Goal: Task Accomplishment & Management: Use online tool/utility

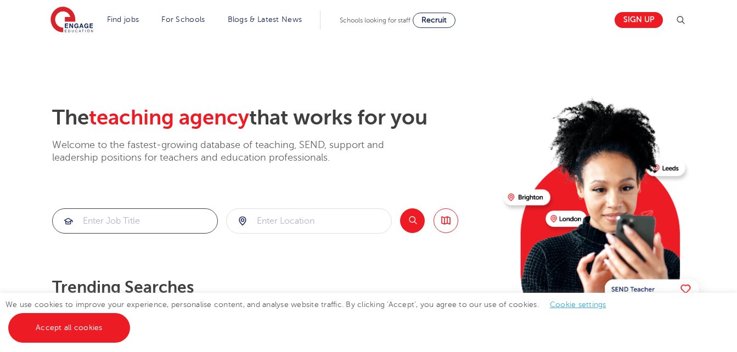
click at [190, 217] on input "search" at bounding box center [135, 221] width 165 height 24
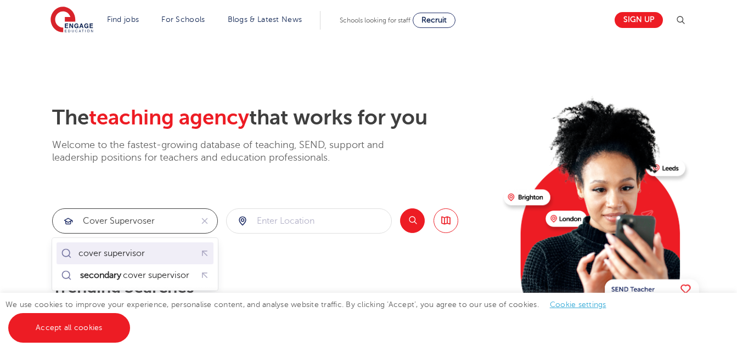
click at [162, 253] on div "cover supervisor" at bounding box center [135, 253] width 153 height 17
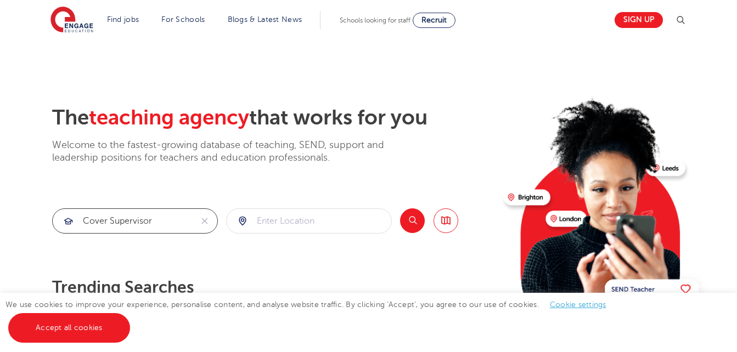
type input "cover supervisor"
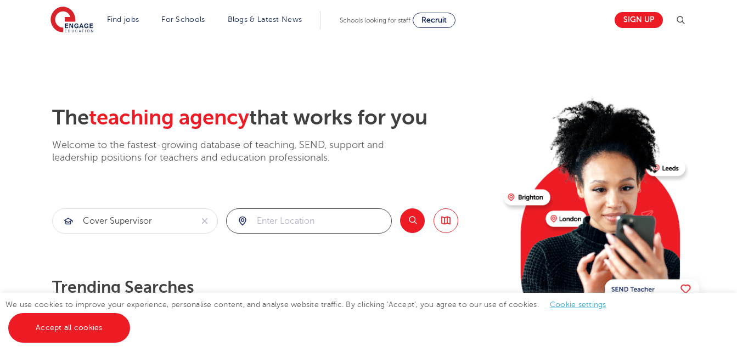
click at [286, 222] on input "search" at bounding box center [309, 221] width 165 height 24
click at [420, 221] on button "Search" at bounding box center [412, 221] width 25 height 25
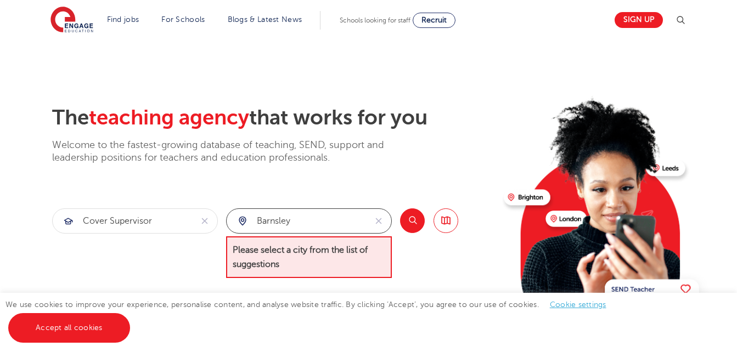
click at [359, 227] on input "barnsley" at bounding box center [296, 221] width 139 height 24
type input "b"
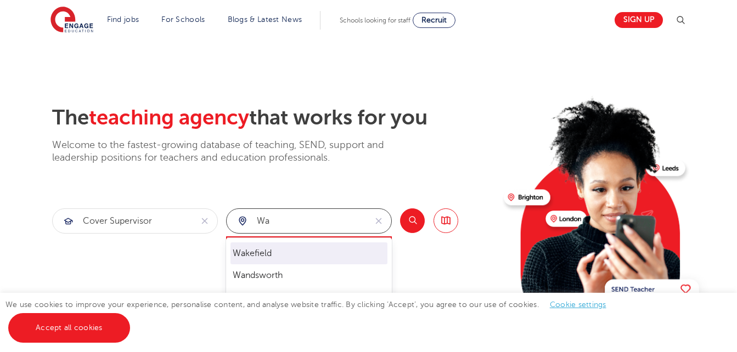
click at [294, 253] on li "Wakefield" at bounding box center [308, 254] width 157 height 22
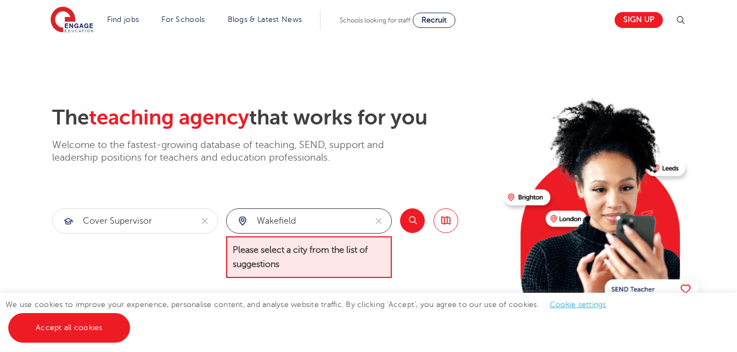
type input "Wakefield"
click at [411, 226] on button "Search" at bounding box center [412, 221] width 25 height 25
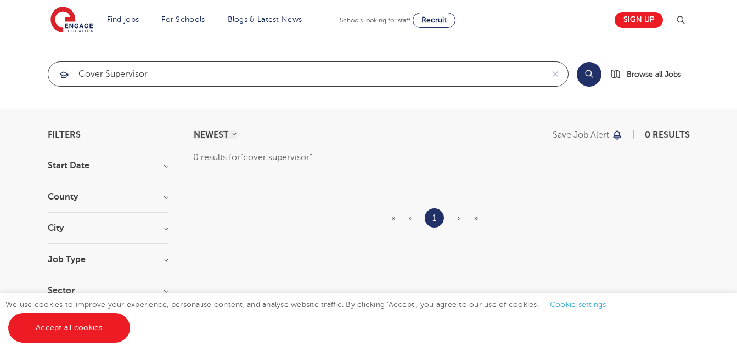
click at [205, 66] on input "cover supervisor" at bounding box center [295, 74] width 494 height 24
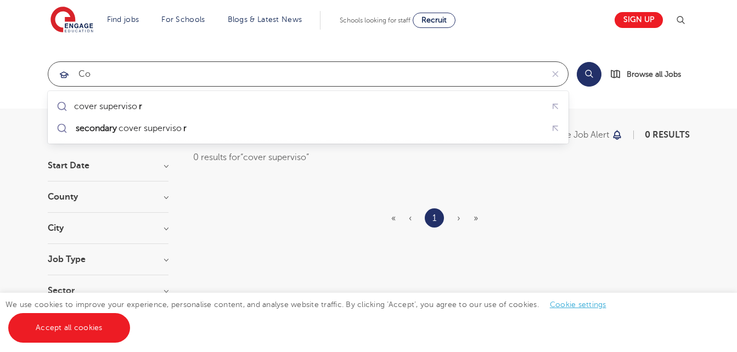
type input "c"
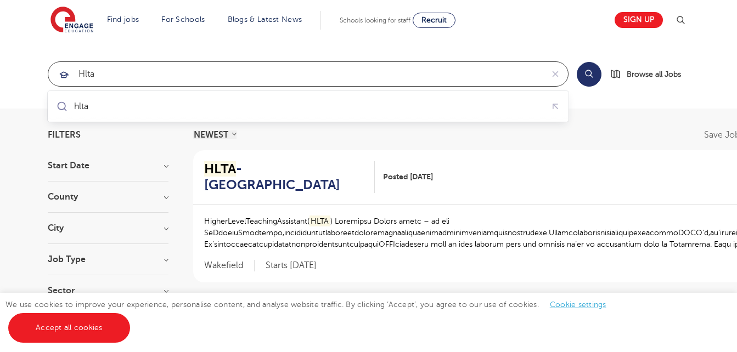
type input "hlta"
click button "Submit" at bounding box center [0, 0] width 0 height 0
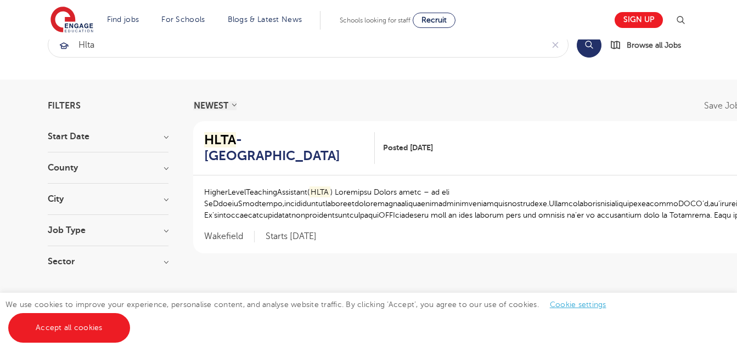
scroll to position [27, 0]
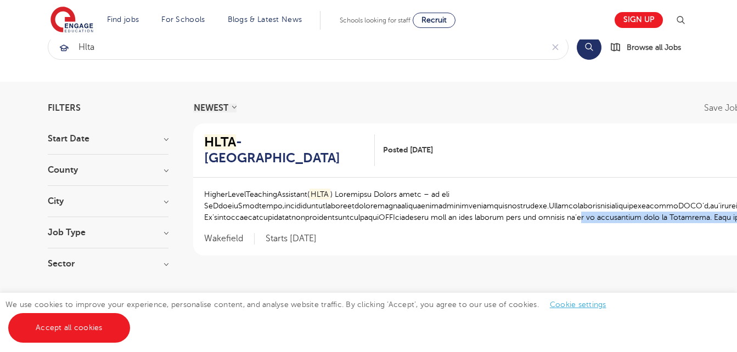
drag, startPoint x: 582, startPoint y: 202, endPoint x: 587, endPoint y: 219, distance: 17.7
click at [587, 219] on div "HigherLevelTeachingAssistant( HLTA HLTA £21,731 - £26,716 Primary Long Term Wak…" at bounding box center [514, 217] width 642 height 78
drag, startPoint x: 587, startPoint y: 219, endPoint x: 536, endPoint y: 227, distance: 51.7
click at [536, 227] on div "HigherLevelTeachingAssistant( HLTA HLTA £21,731 - £26,716 Primary Long Term Wak…" at bounding box center [514, 217] width 642 height 78
click at [101, 326] on link "Accept all cookies" at bounding box center [69, 328] width 122 height 30
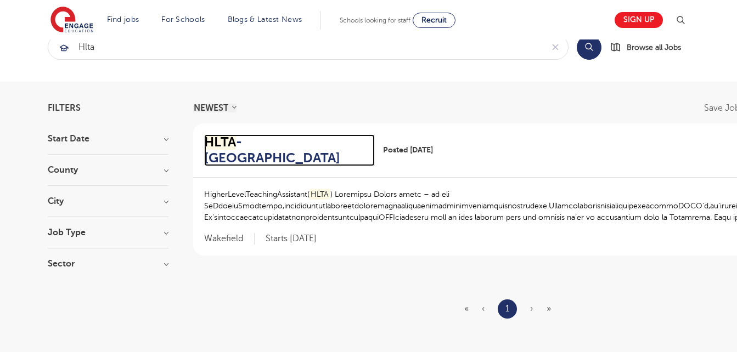
click at [262, 139] on h2 "HLTA - Wakefield" at bounding box center [285, 150] width 162 height 32
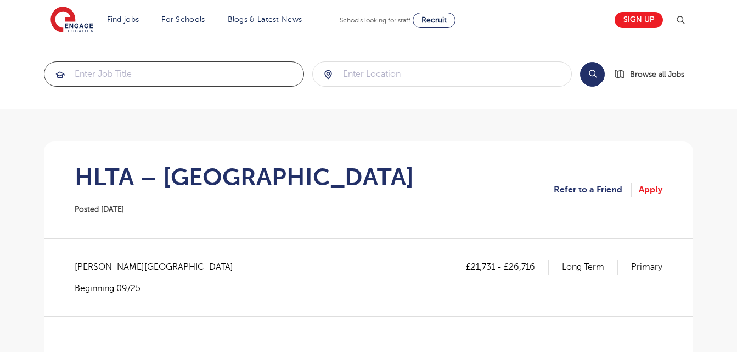
click at [161, 77] on input "search" at bounding box center [173, 74] width 259 height 24
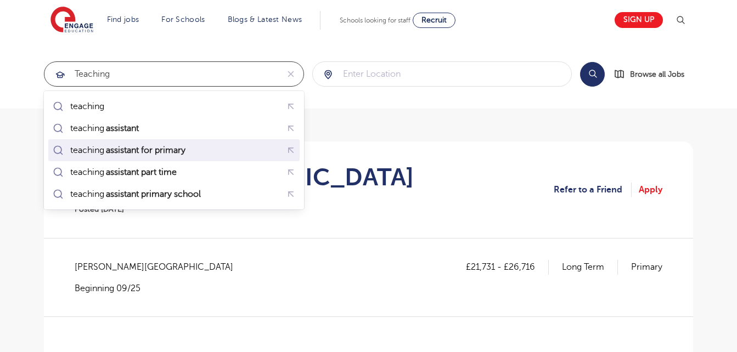
click at [140, 150] on mark "assistant for primary" at bounding box center [145, 150] width 83 height 13
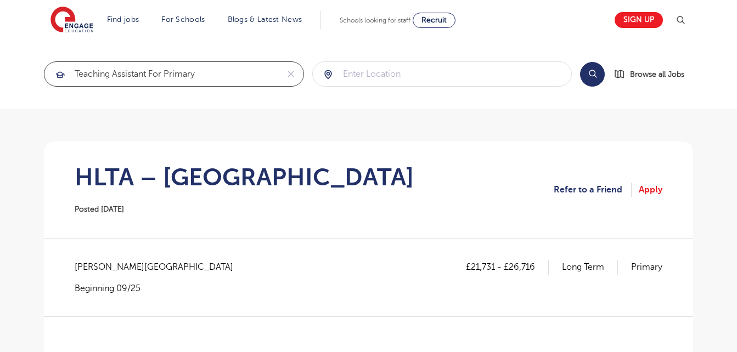
type input "teaching assistant for primary"
click at [432, 77] on input "search" at bounding box center [442, 74] width 259 height 24
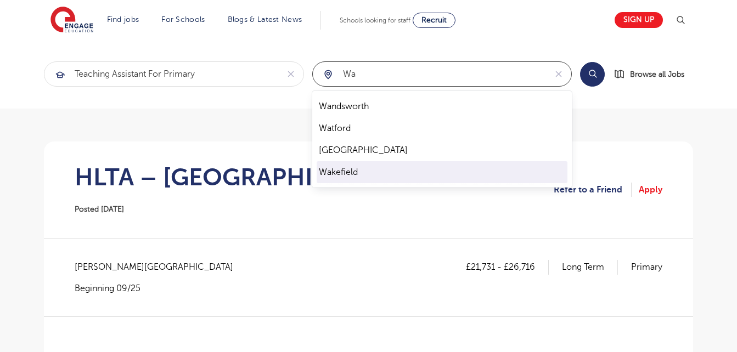
click at [353, 177] on li "Wakefield" at bounding box center [442, 172] width 251 height 22
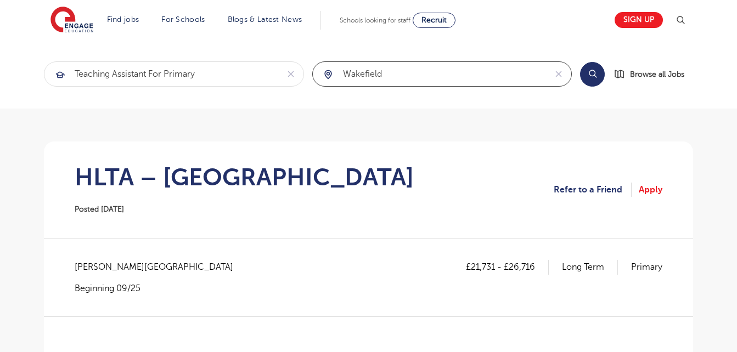
type input "Wakefield"
click button "Submit" at bounding box center [0, 0] width 0 height 0
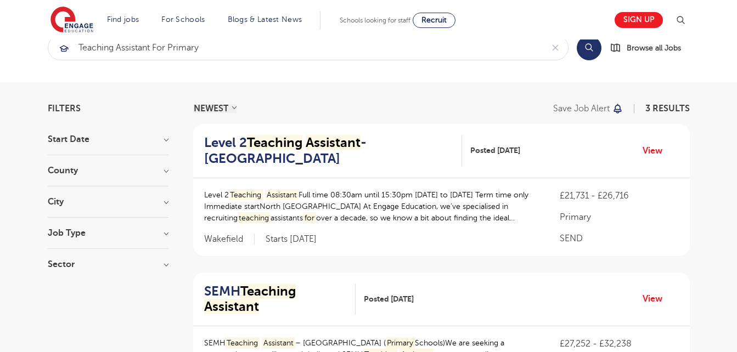
scroll to position [25, 0]
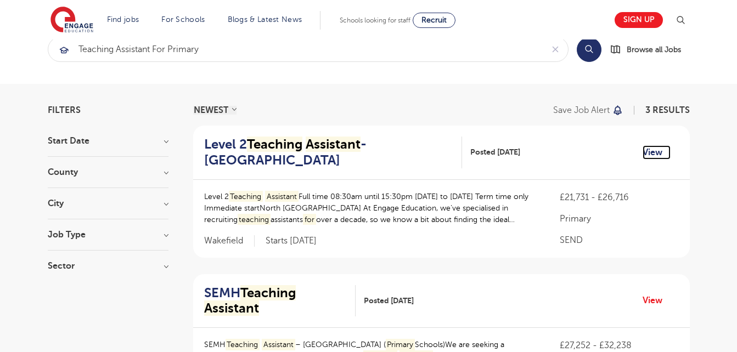
click at [661, 148] on link "View" at bounding box center [657, 152] width 28 height 14
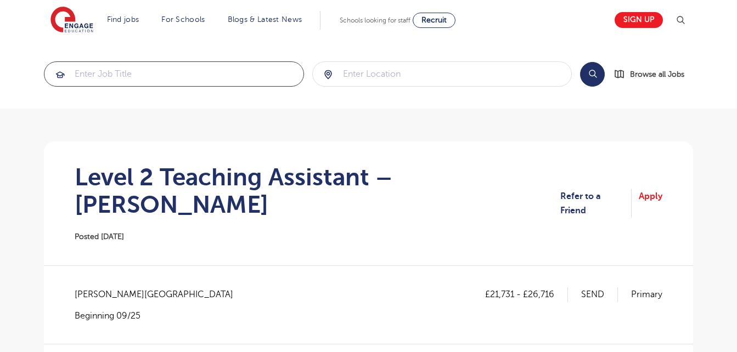
click at [132, 72] on input "search" at bounding box center [173, 74] width 259 height 24
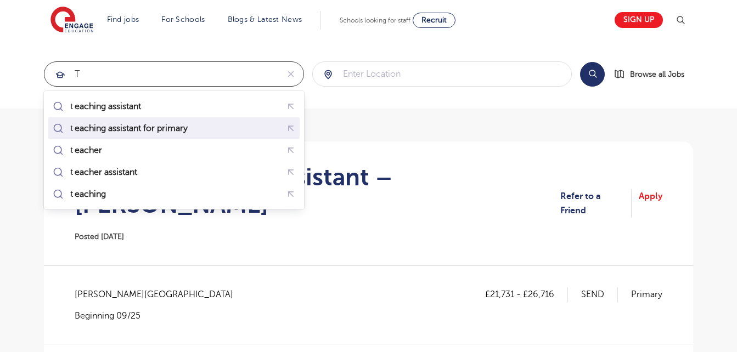
drag, startPoint x: 132, startPoint y: 72, endPoint x: 143, endPoint y: 125, distance: 53.7
click at [189, 132] on mark "eaching assistant for primary" at bounding box center [131, 128] width 116 height 13
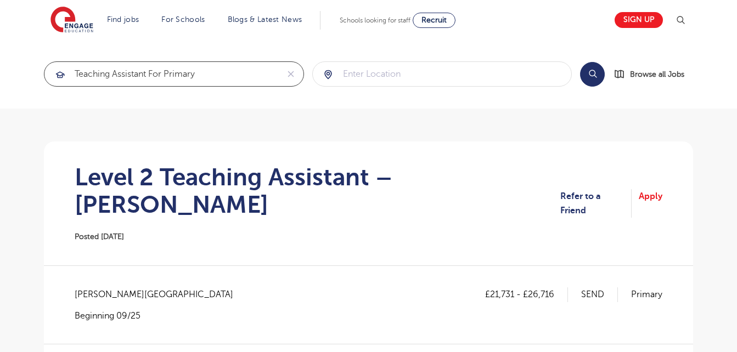
type input "teaching assistant for primary"
click at [381, 77] on input "search" at bounding box center [442, 74] width 259 height 24
click at [596, 70] on button "Search" at bounding box center [592, 74] width 25 height 25
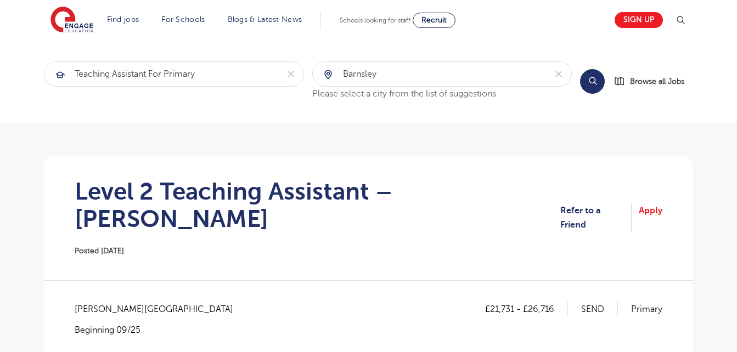
click at [595, 81] on button "Search" at bounding box center [592, 81] width 25 height 25
drag, startPoint x: 443, startPoint y: 70, endPoint x: 302, endPoint y: 71, distance: 141.6
click at [302, 71] on section "teaching assistant for primary barnsley Please select a city from the list of s…" at bounding box center [368, 81] width 649 height 40
type input "sheffield"
click button "Submit" at bounding box center [0, 0] width 0 height 0
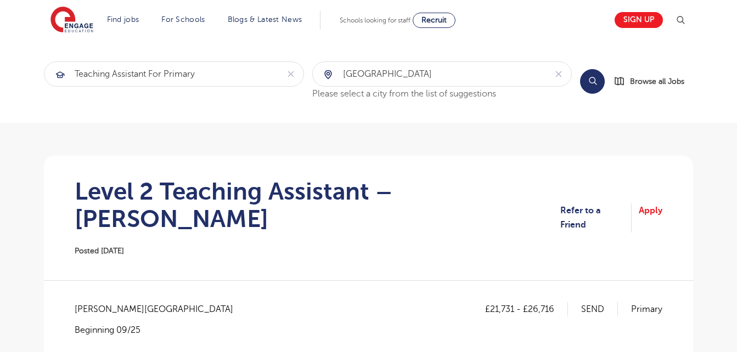
click at [595, 81] on button "Search" at bounding box center [592, 81] width 25 height 25
click at [589, 85] on button "Search" at bounding box center [592, 81] width 25 height 25
click at [589, 87] on button "Search" at bounding box center [592, 81] width 25 height 25
click at [75, 27] on img at bounding box center [71, 20] width 43 height 27
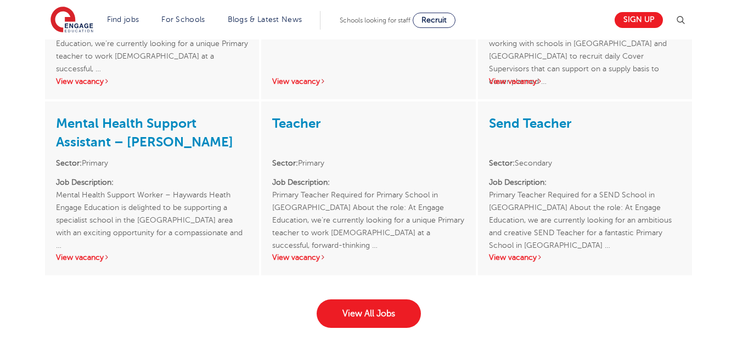
scroll to position [1703, 0]
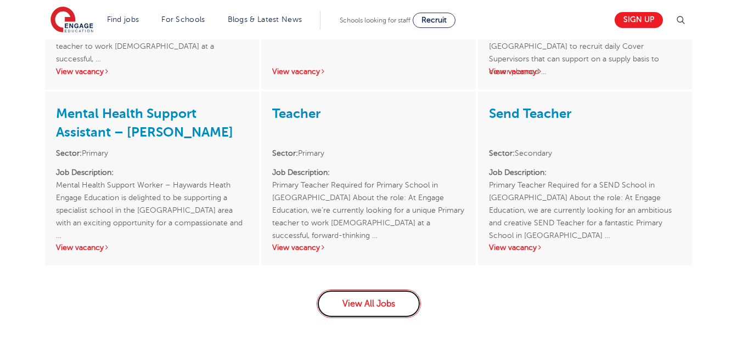
click at [363, 300] on link "View All Jobs" at bounding box center [369, 304] width 104 height 29
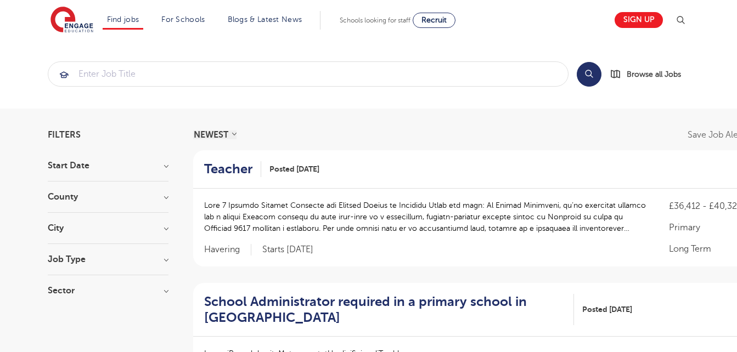
click at [147, 226] on h3 "City" at bounding box center [108, 228] width 121 height 9
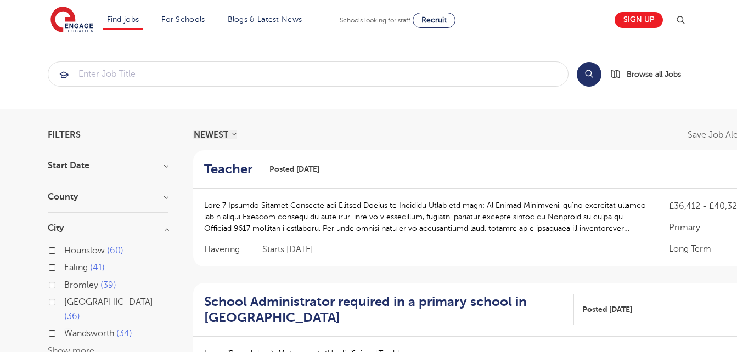
click at [80, 346] on button "Show more" at bounding box center [71, 351] width 47 height 10
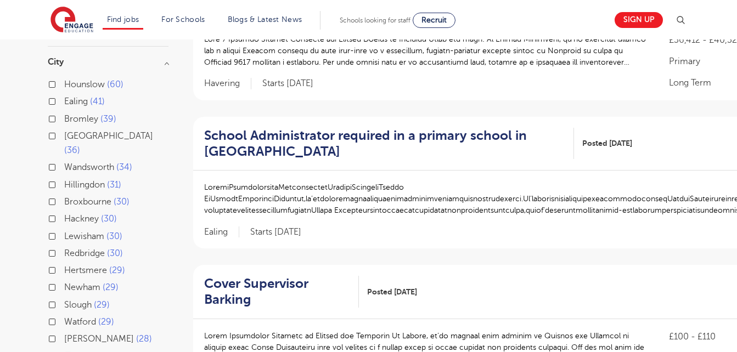
scroll to position [144, 0]
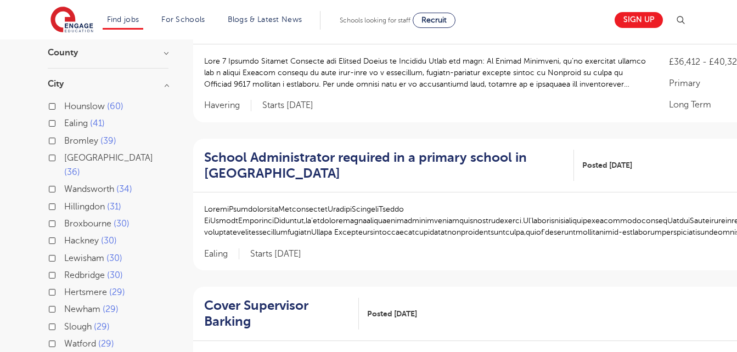
click at [64, 159] on label "Leeds 36" at bounding box center [116, 165] width 104 height 29
click at [64, 159] on input "Leeds 36" at bounding box center [67, 156] width 7 height 7
checkbox input "true"
